Goal: Transaction & Acquisition: Purchase product/service

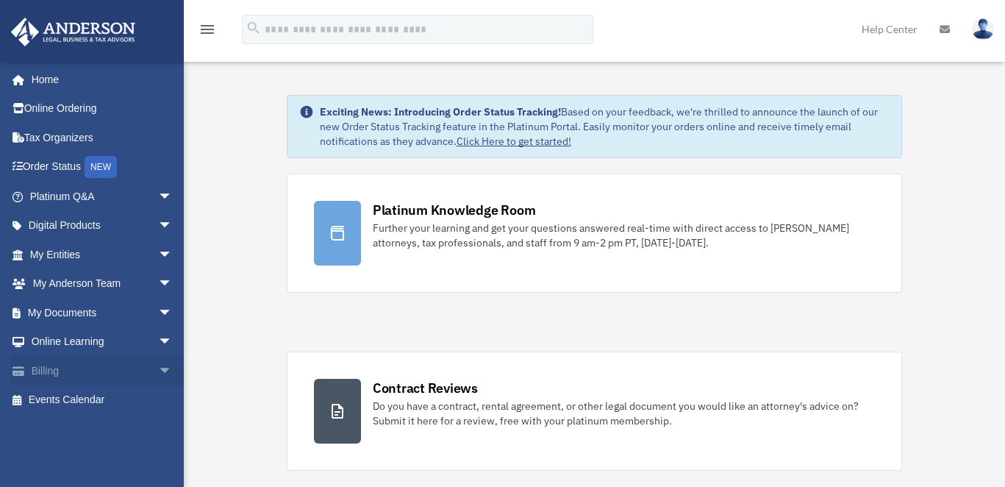
click at [35, 371] on link "Billing arrow_drop_down" at bounding box center [102, 370] width 184 height 29
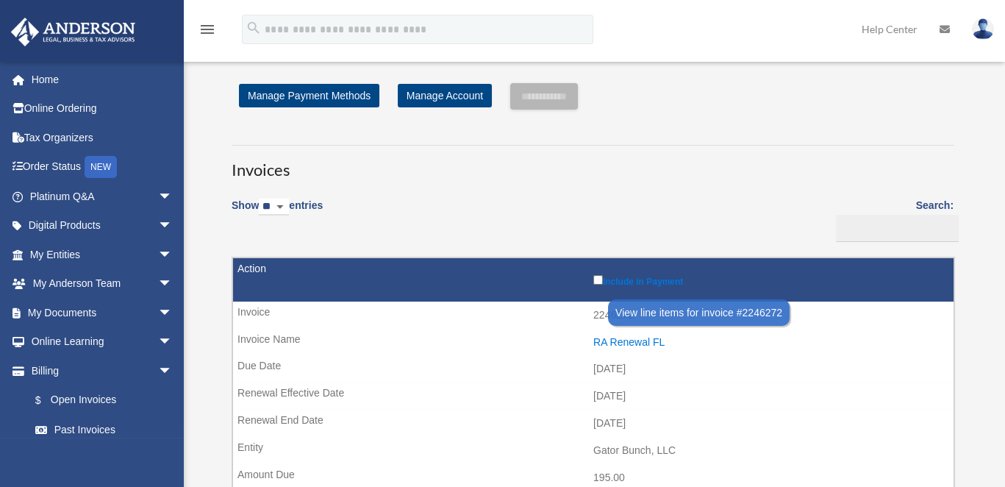
click at [608, 337] on div "RA Renewal FL" at bounding box center [769, 342] width 353 height 12
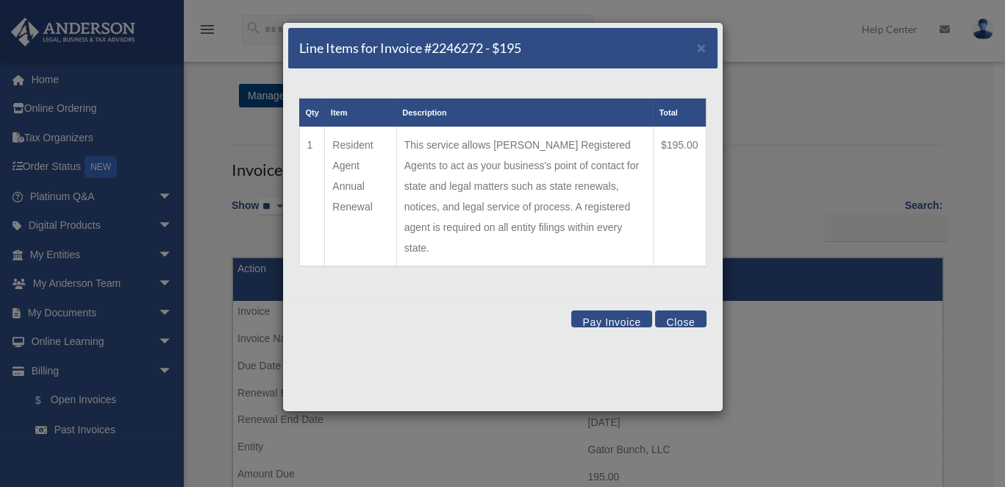
click at [628, 310] on button "Pay Invoice" at bounding box center [611, 318] width 81 height 17
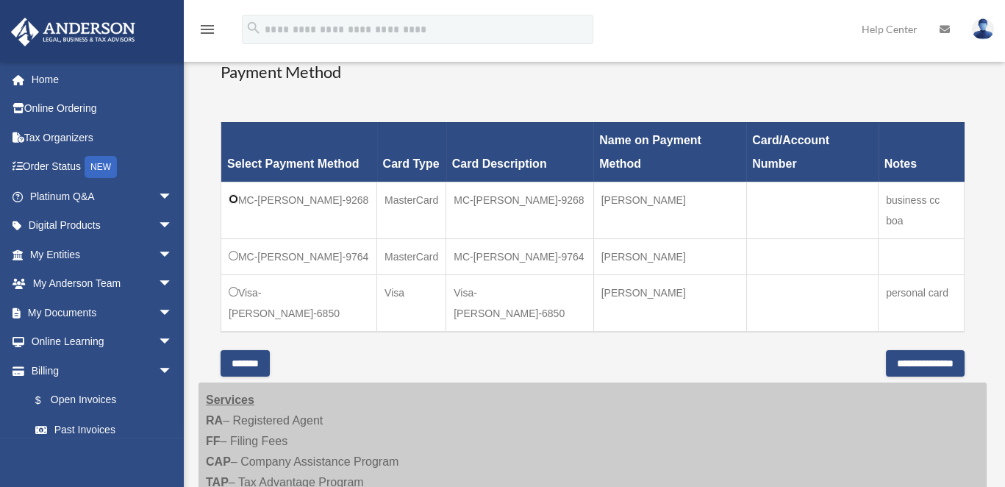
scroll to position [367, 0]
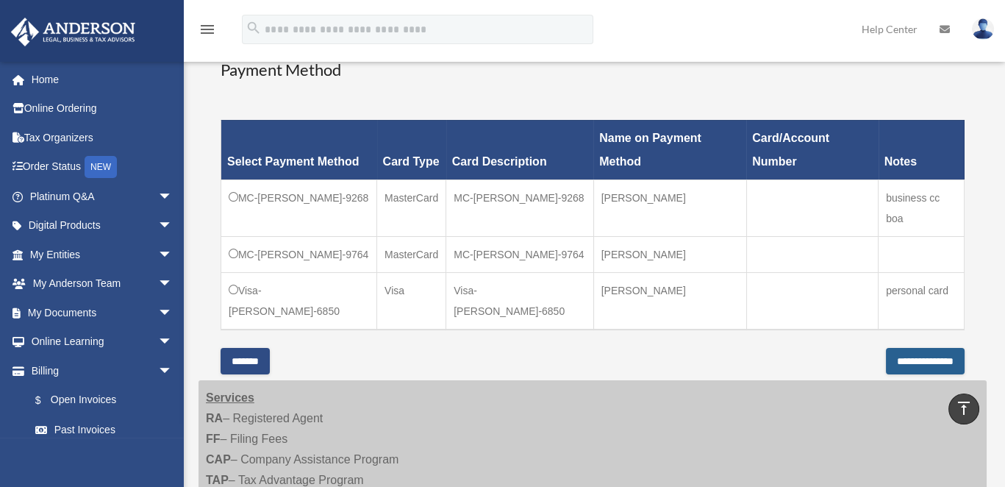
click at [886, 348] on input "**********" at bounding box center [925, 361] width 79 height 26
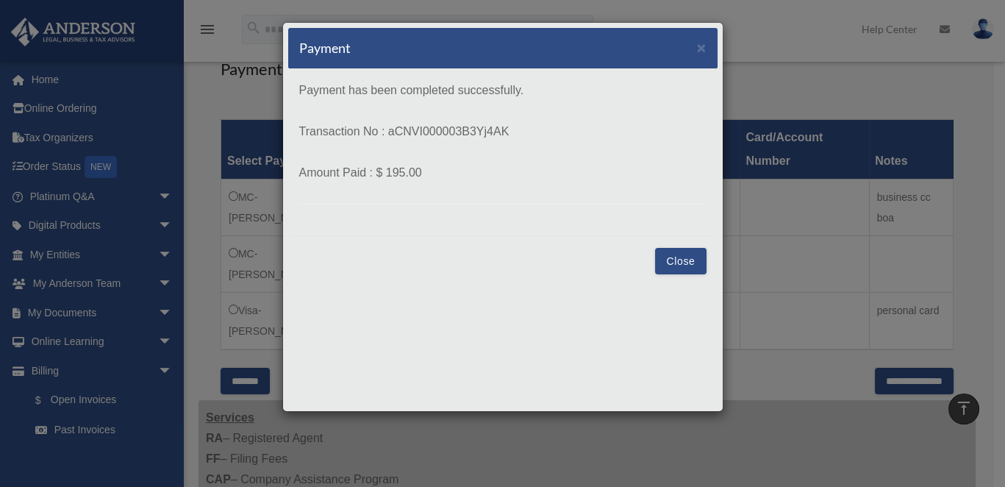
click at [661, 254] on button "Close" at bounding box center [680, 261] width 51 height 26
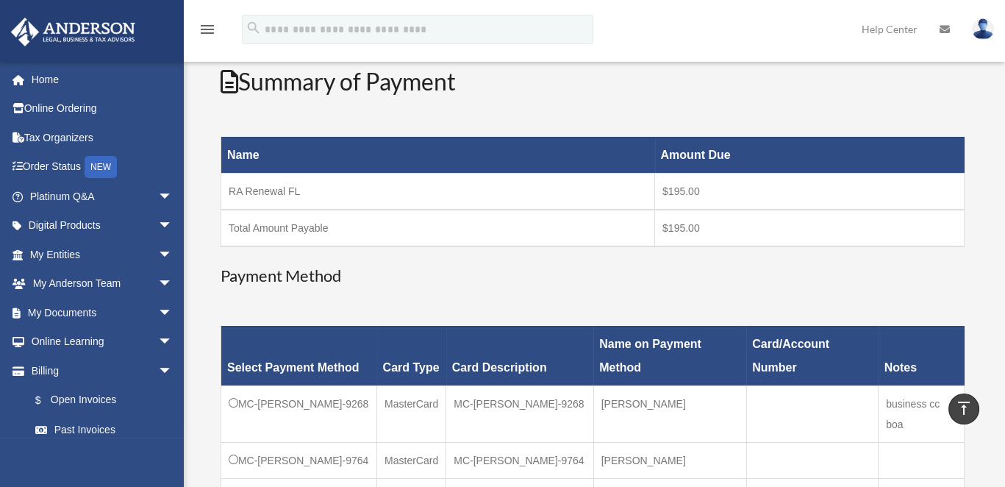
scroll to position [147, 0]
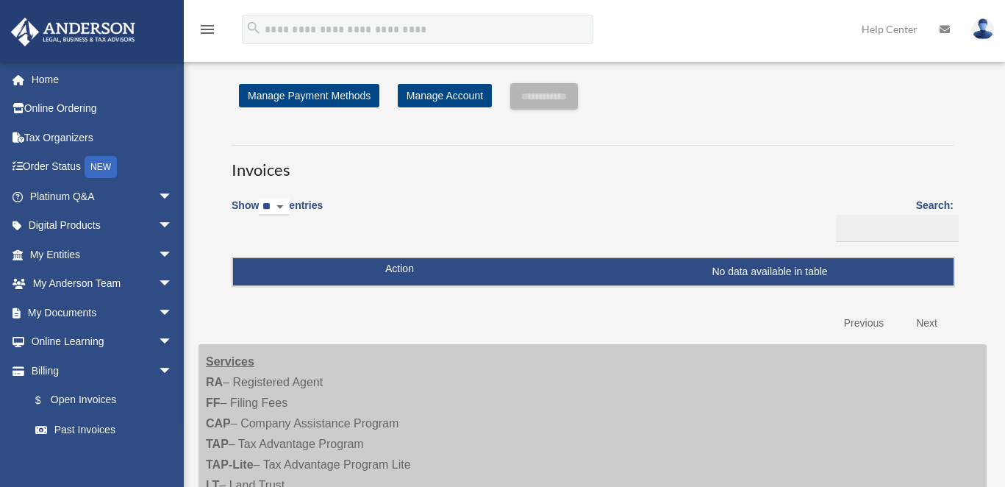
scroll to position [147, 0]
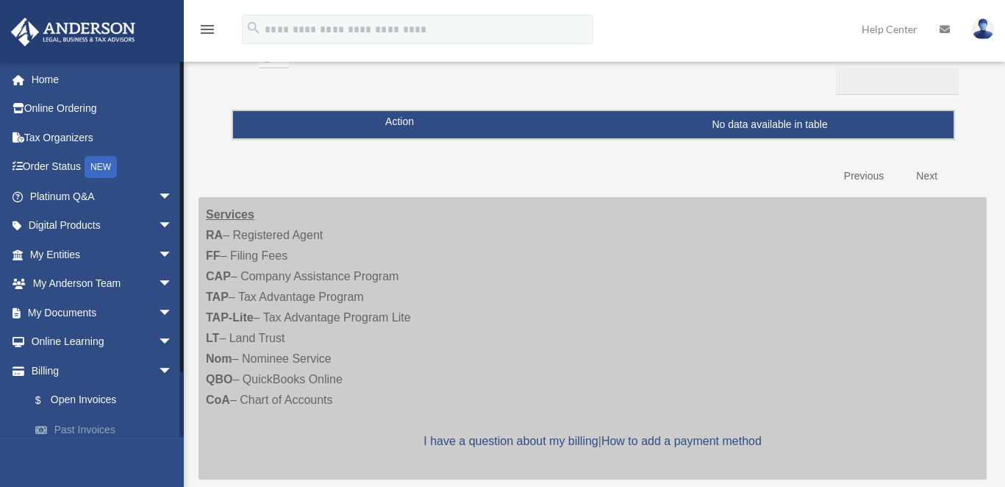
click at [62, 427] on link "Past Invoices" at bounding box center [108, 429] width 174 height 29
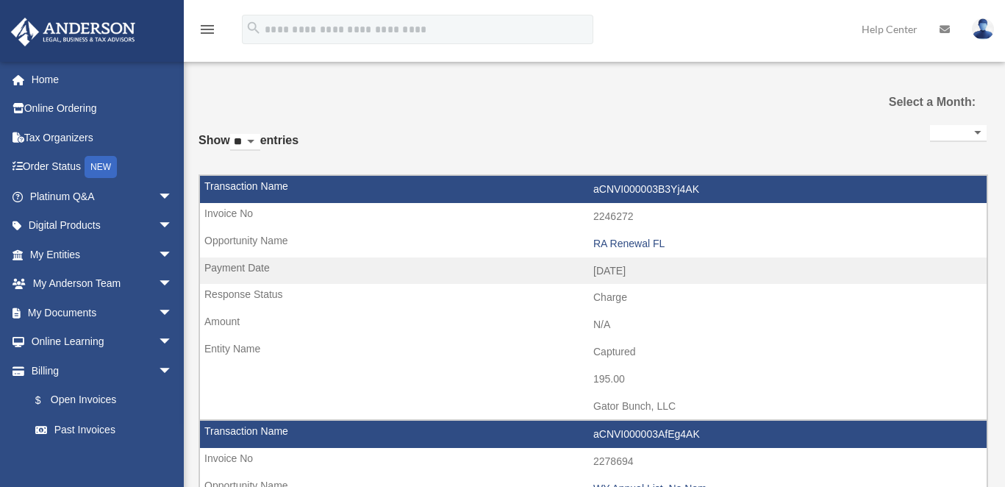
select select
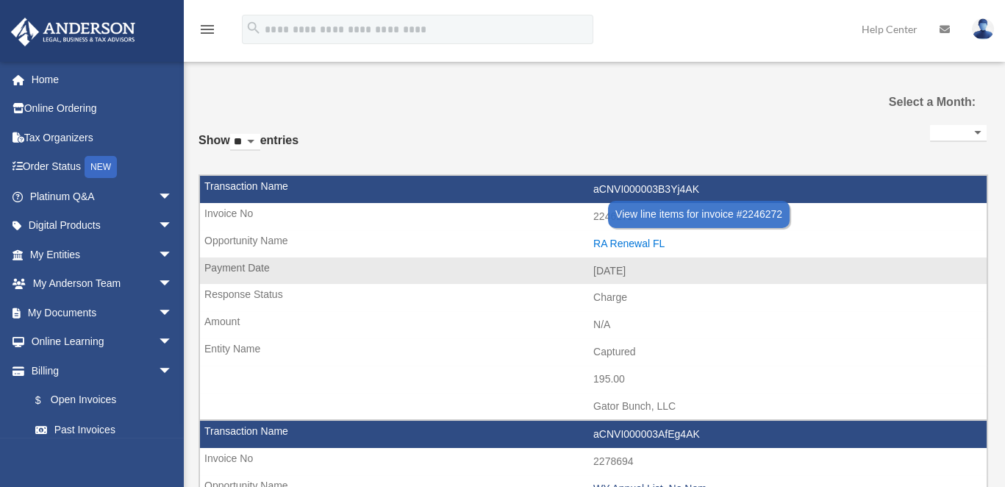
click at [627, 238] on div "RA Renewal FL" at bounding box center [786, 243] width 386 height 12
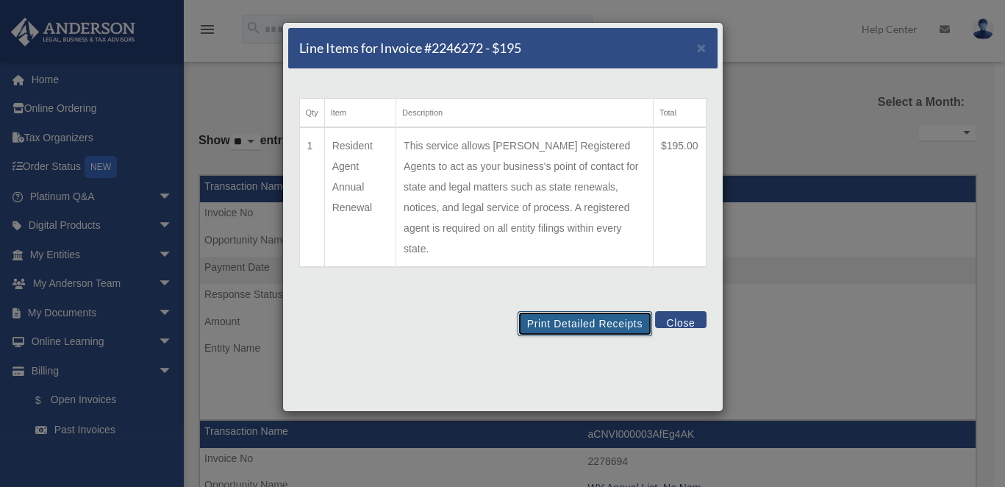
click at [609, 311] on button "Print Detailed Receipts" at bounding box center [584, 323] width 134 height 25
click at [687, 311] on button "Close" at bounding box center [680, 319] width 51 height 17
